Goal: Check status: Check status

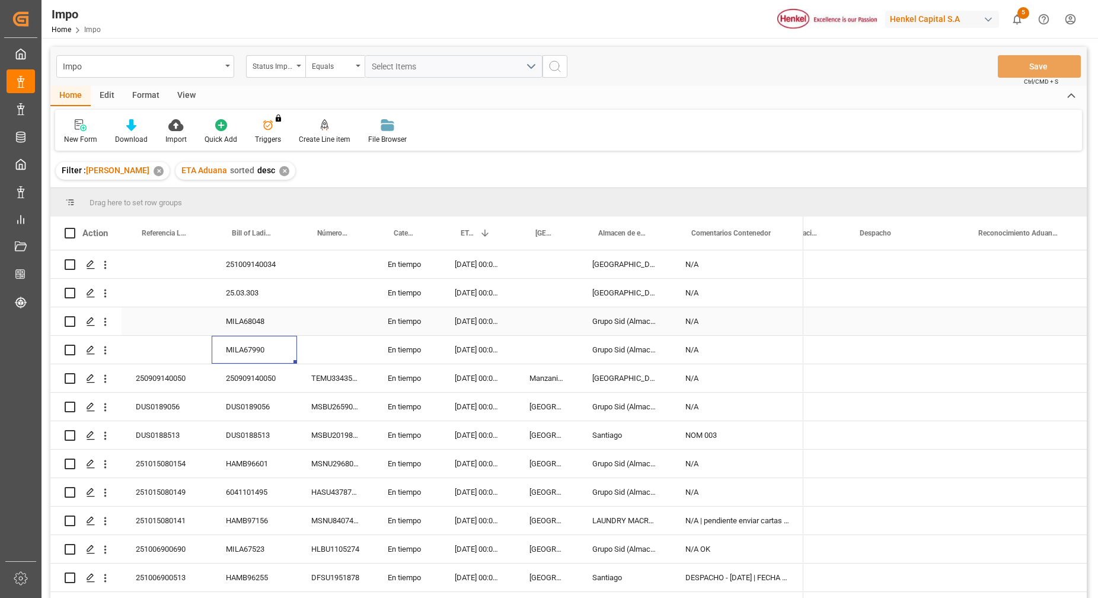
scroll to position [0, 2735]
click at [307, 311] on div "Press SPACE to select this row." at bounding box center [335, 321] width 77 height 28
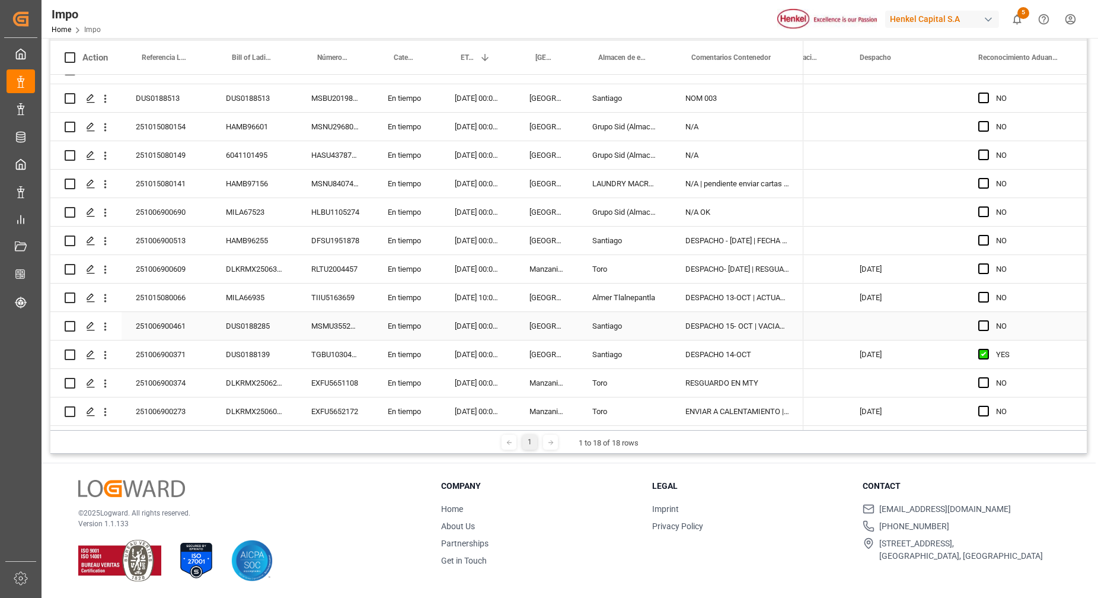
scroll to position [91, 0]
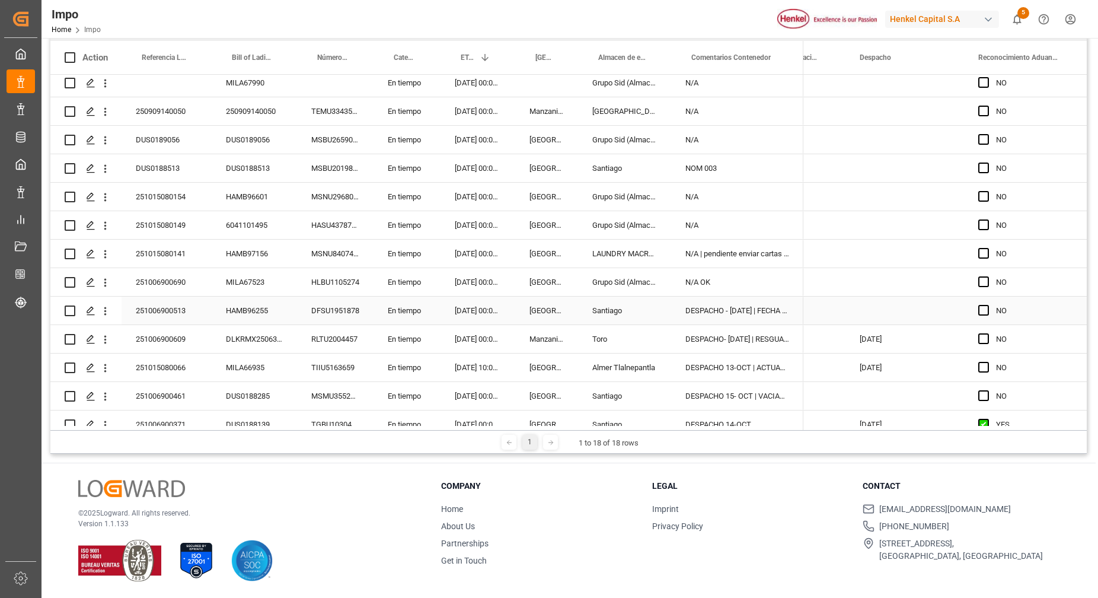
click at [214, 297] on div "HAMB96255" at bounding box center [254, 311] width 85 height 28
click at [198, 243] on div "251015080141" at bounding box center [167, 254] width 90 height 28
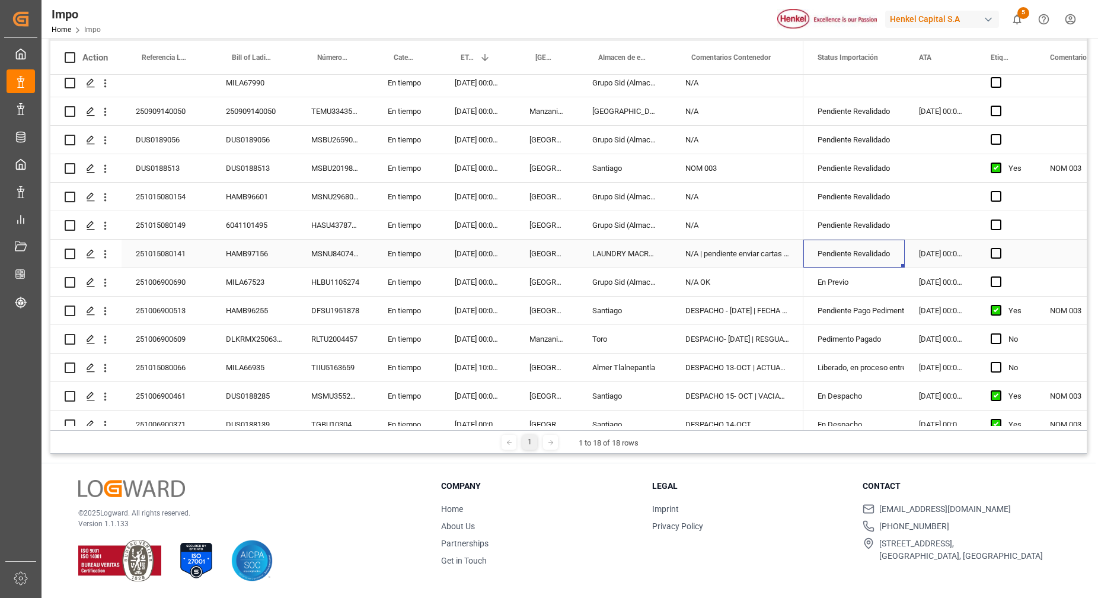
click at [851, 257] on div "Pendiente Revalidado" at bounding box center [854, 253] width 73 height 27
click at [886, 256] on icon "open menu" at bounding box center [883, 261] width 14 height 14
click at [845, 380] on div "En Previo" at bounding box center [870, 377] width 112 height 42
type input "En Previo"
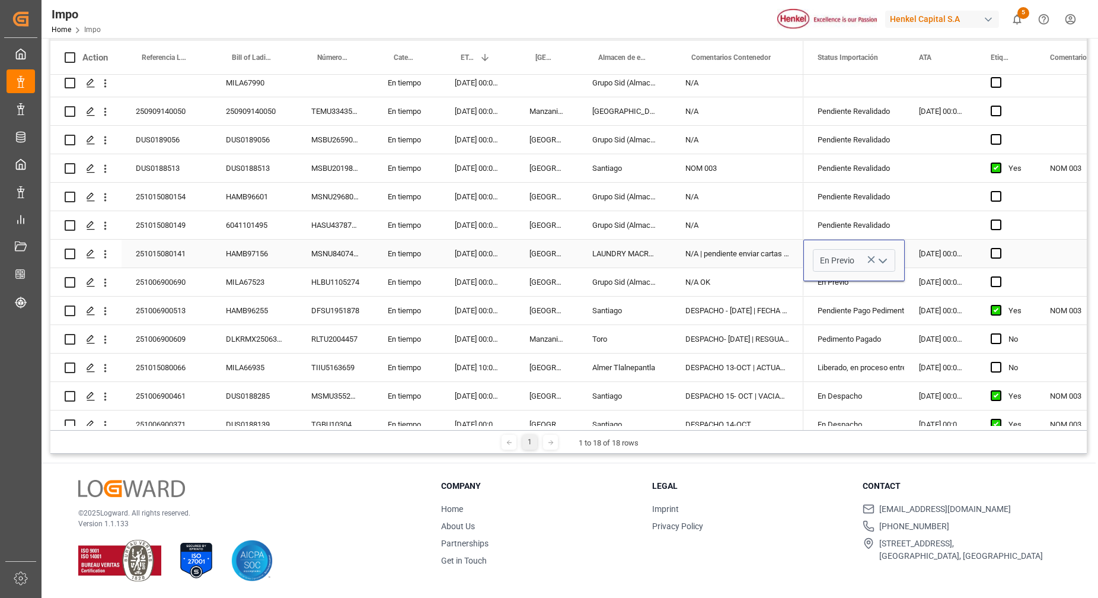
click at [930, 253] on div "10.10.2025 00:00:00" at bounding box center [941, 254] width 72 height 28
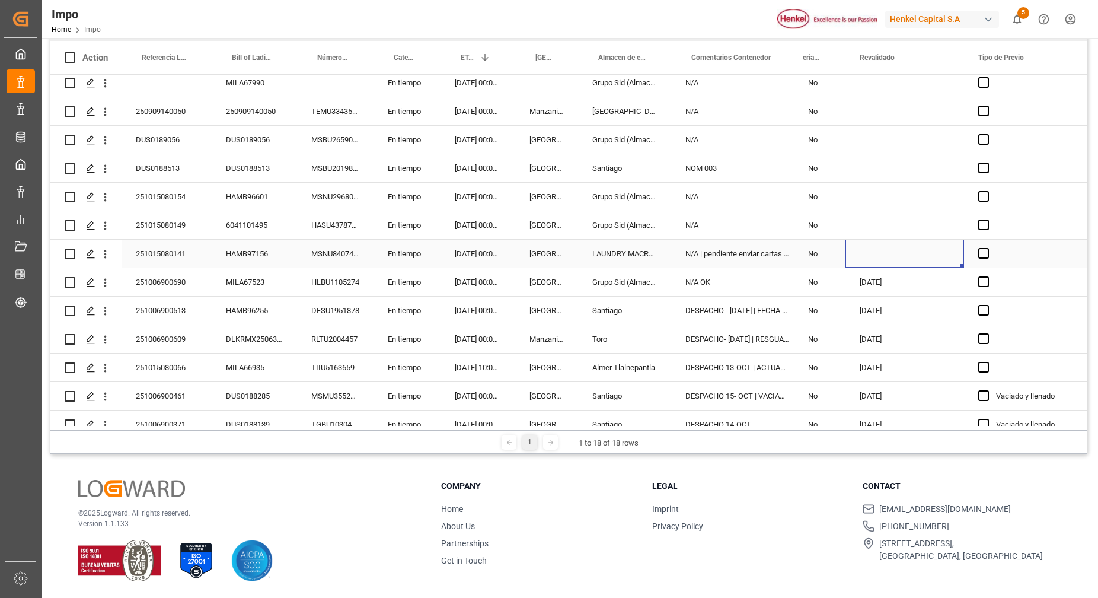
click at [918, 262] on div "Press SPACE to select this row." at bounding box center [905, 254] width 119 height 28
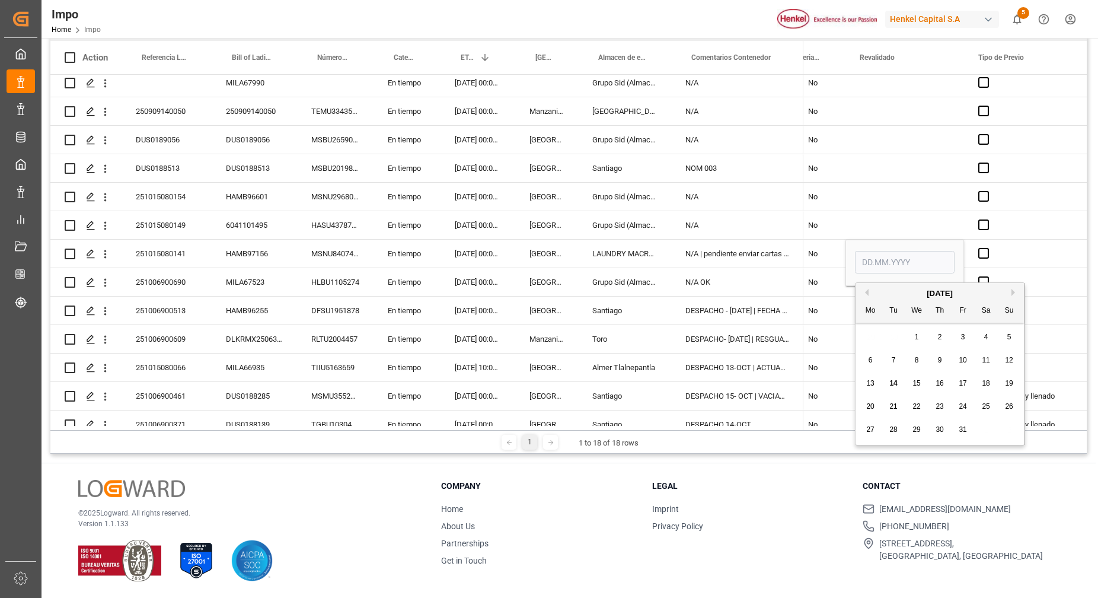
click at [890, 384] on span "14" at bounding box center [894, 383] width 8 height 8
type input "14.10.2025"
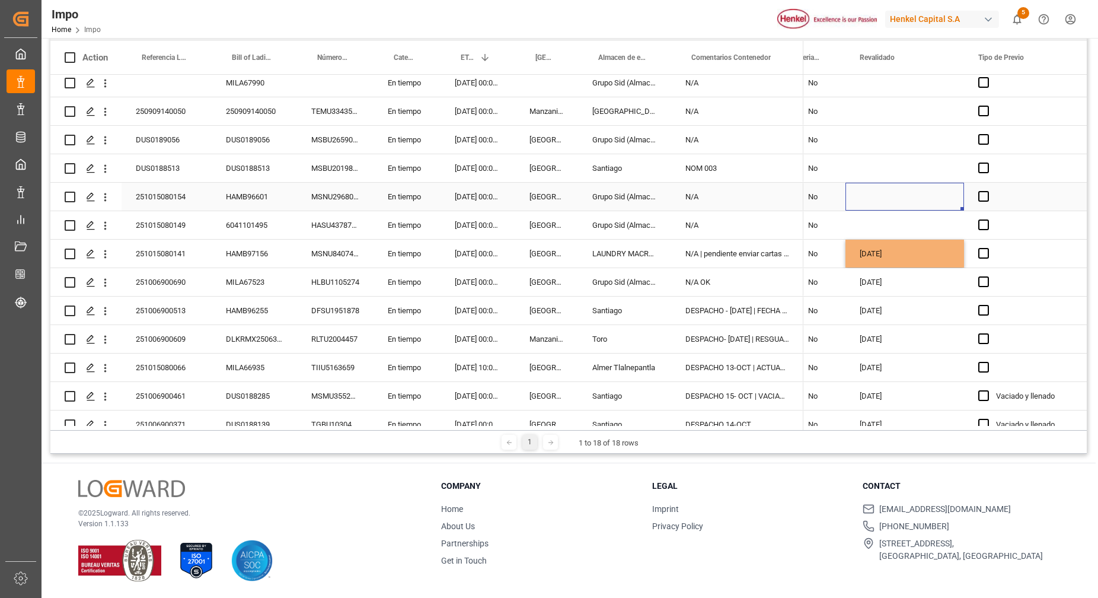
click at [919, 192] on div "Press SPACE to select this row." at bounding box center [905, 197] width 119 height 28
click at [894, 259] on div "14.10.2025" at bounding box center [905, 254] width 119 height 28
click at [893, 263] on div "14.10.2025" at bounding box center [905, 254] width 119 height 28
click at [893, 262] on div "14.10.2025" at bounding box center [905, 254] width 119 height 28
click at [894, 262] on div "14.10.2025" at bounding box center [905, 254] width 119 height 28
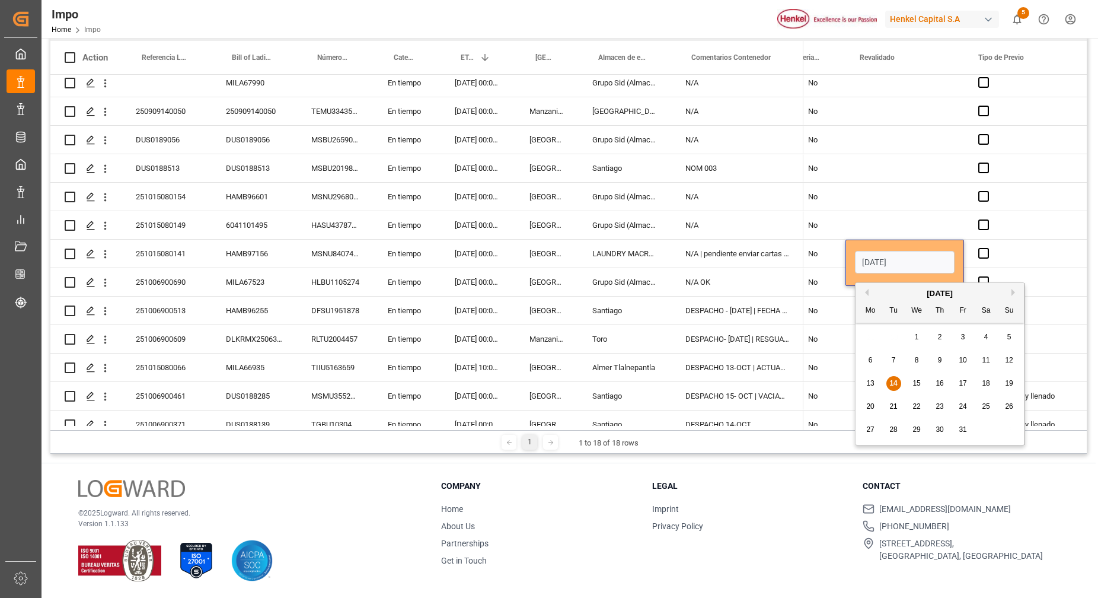
click at [872, 383] on span "13" at bounding box center [871, 383] width 8 height 8
type input "13.10.2025"
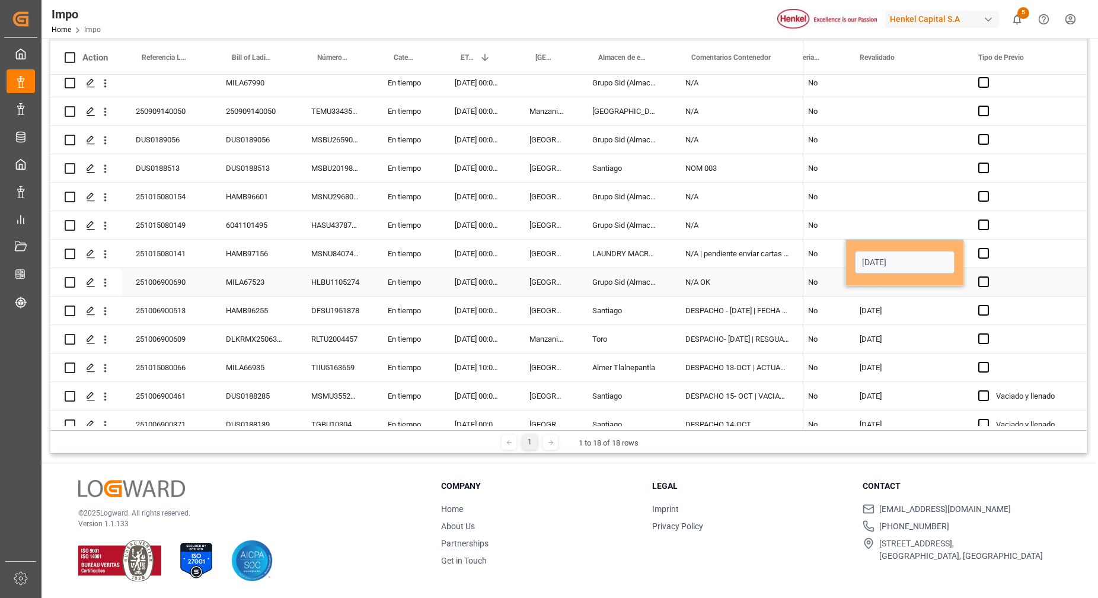
click at [923, 184] on div "Press SPACE to select this row." at bounding box center [905, 197] width 119 height 28
drag, startPoint x: 913, startPoint y: 250, endPoint x: 924, endPoint y: 249, distance: 10.7
click at [913, 250] on div "13.10.2025" at bounding box center [905, 254] width 119 height 28
click at [1039, 247] on div "Press SPACE to select this row." at bounding box center [1023, 254] width 119 height 28
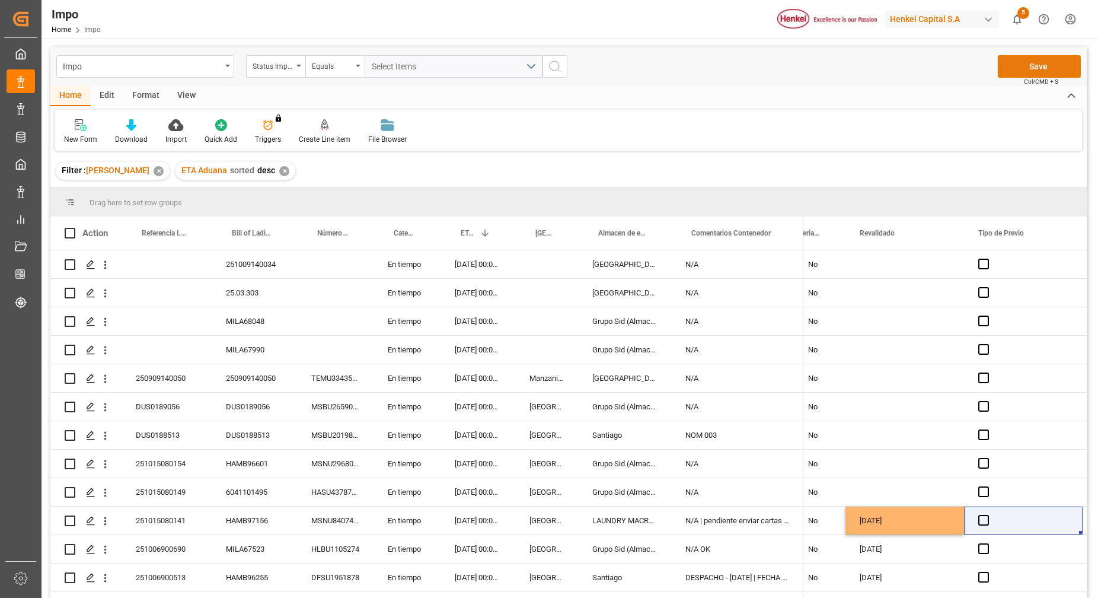
click at [1037, 72] on button "Save" at bounding box center [1039, 66] width 83 height 23
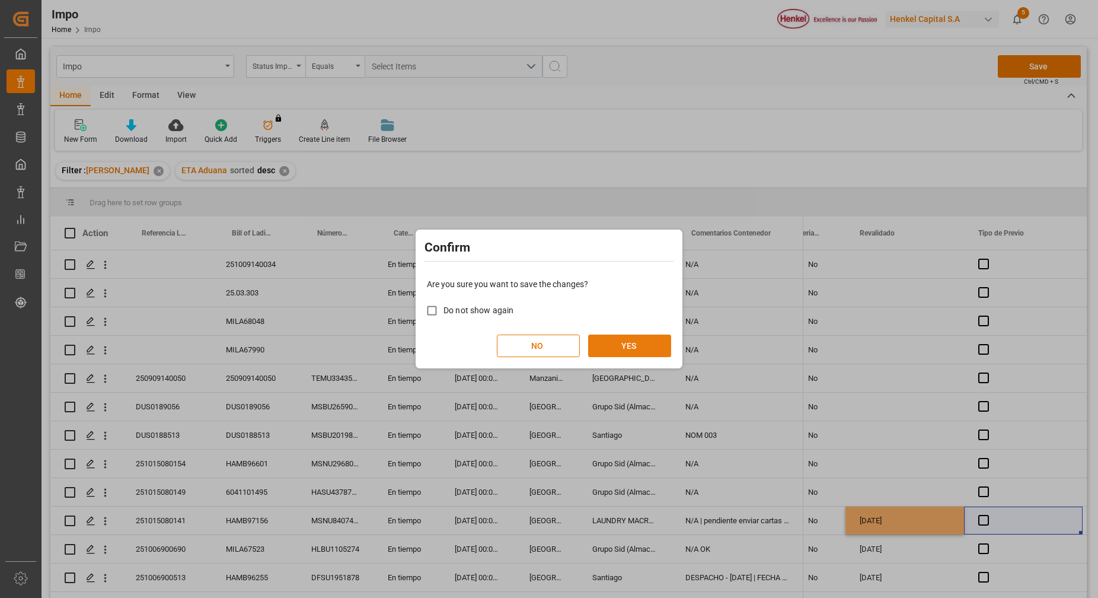
click at [653, 348] on button "YES" at bounding box center [629, 346] width 83 height 23
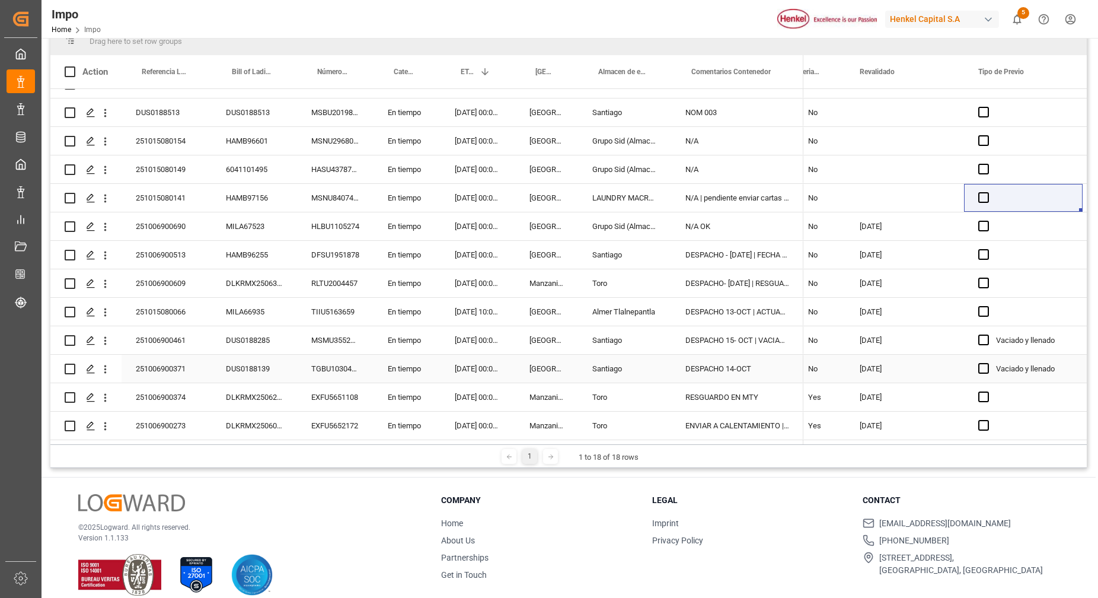
scroll to position [176, 0]
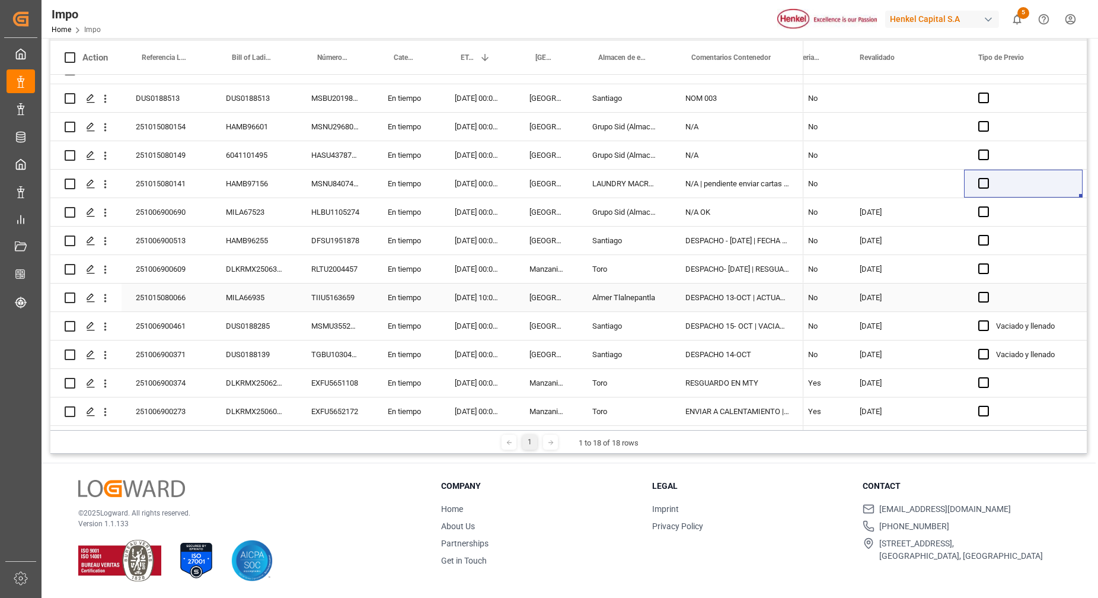
click at [179, 292] on div "251015080066" at bounding box center [167, 298] width 90 height 28
click at [174, 301] on input "251015080066" at bounding box center [166, 304] width 71 height 23
click at [176, 301] on input "251015080066" at bounding box center [166, 304] width 71 height 23
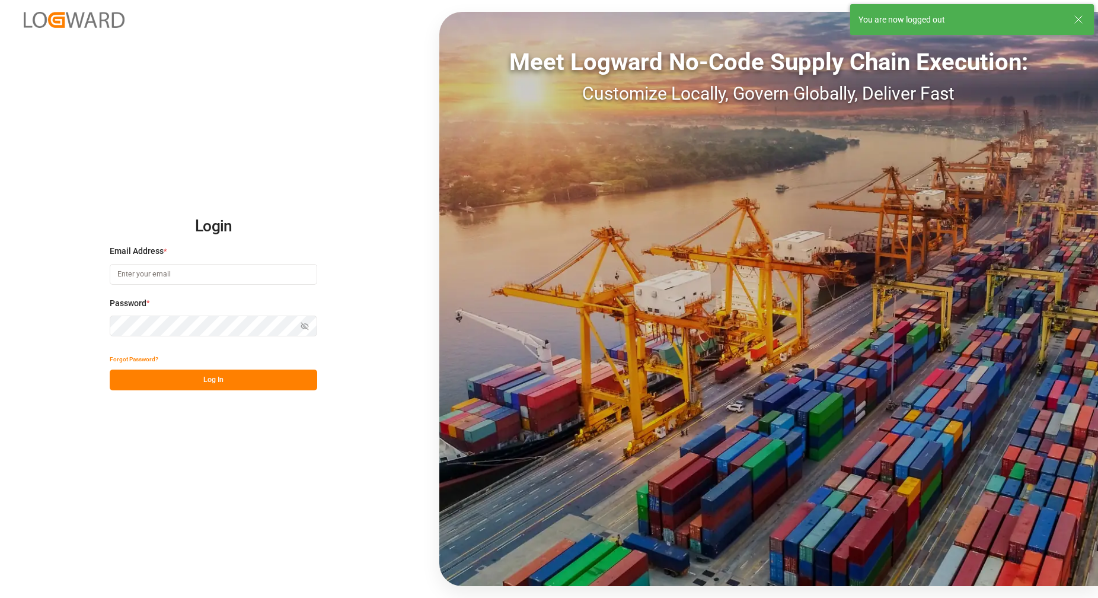
type input "carlos.villar@leschaco.com"
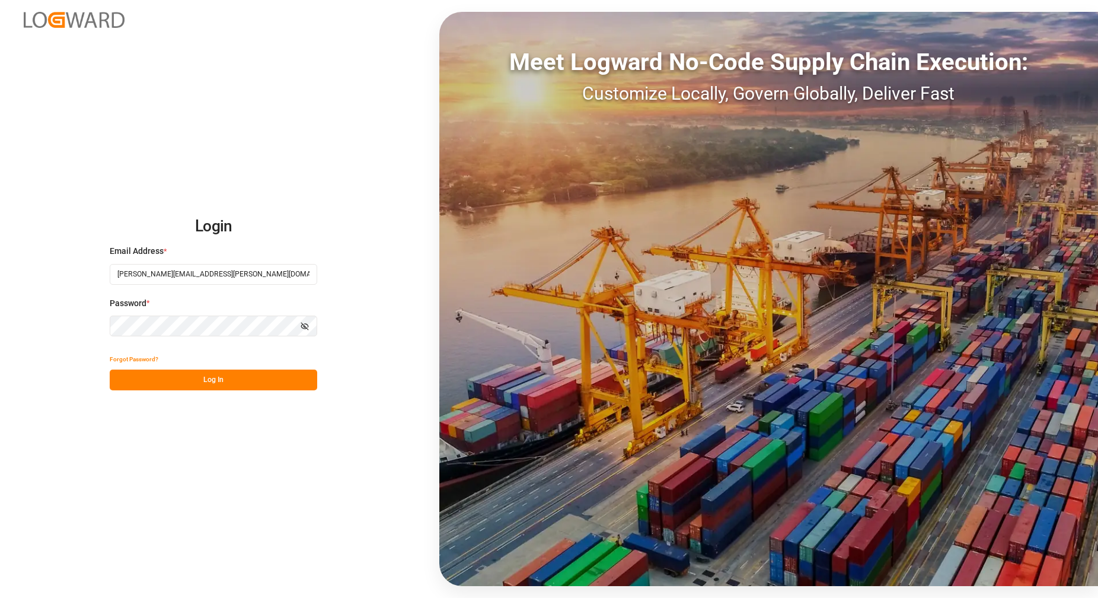
click at [216, 393] on div "Login Email Address * carlos.villar@leschaco.com Password * Show password Forgo…" at bounding box center [549, 299] width 1098 height 598
click at [220, 386] on button "Log In" at bounding box center [214, 380] width 208 height 21
